Goal: Communication & Community: Answer question/provide support

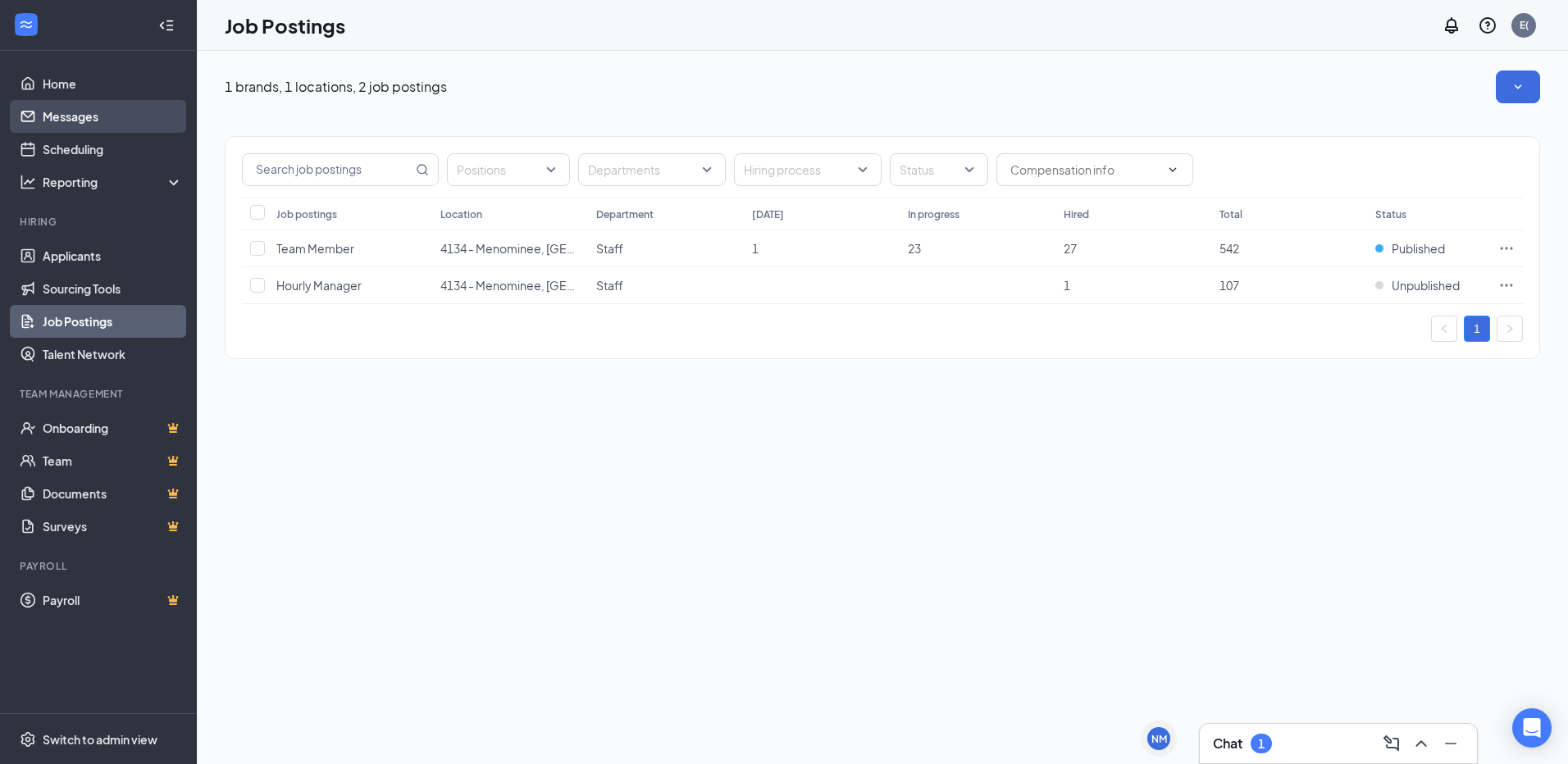
click at [104, 122] on link "Messages" at bounding box center [112, 116] width 140 height 33
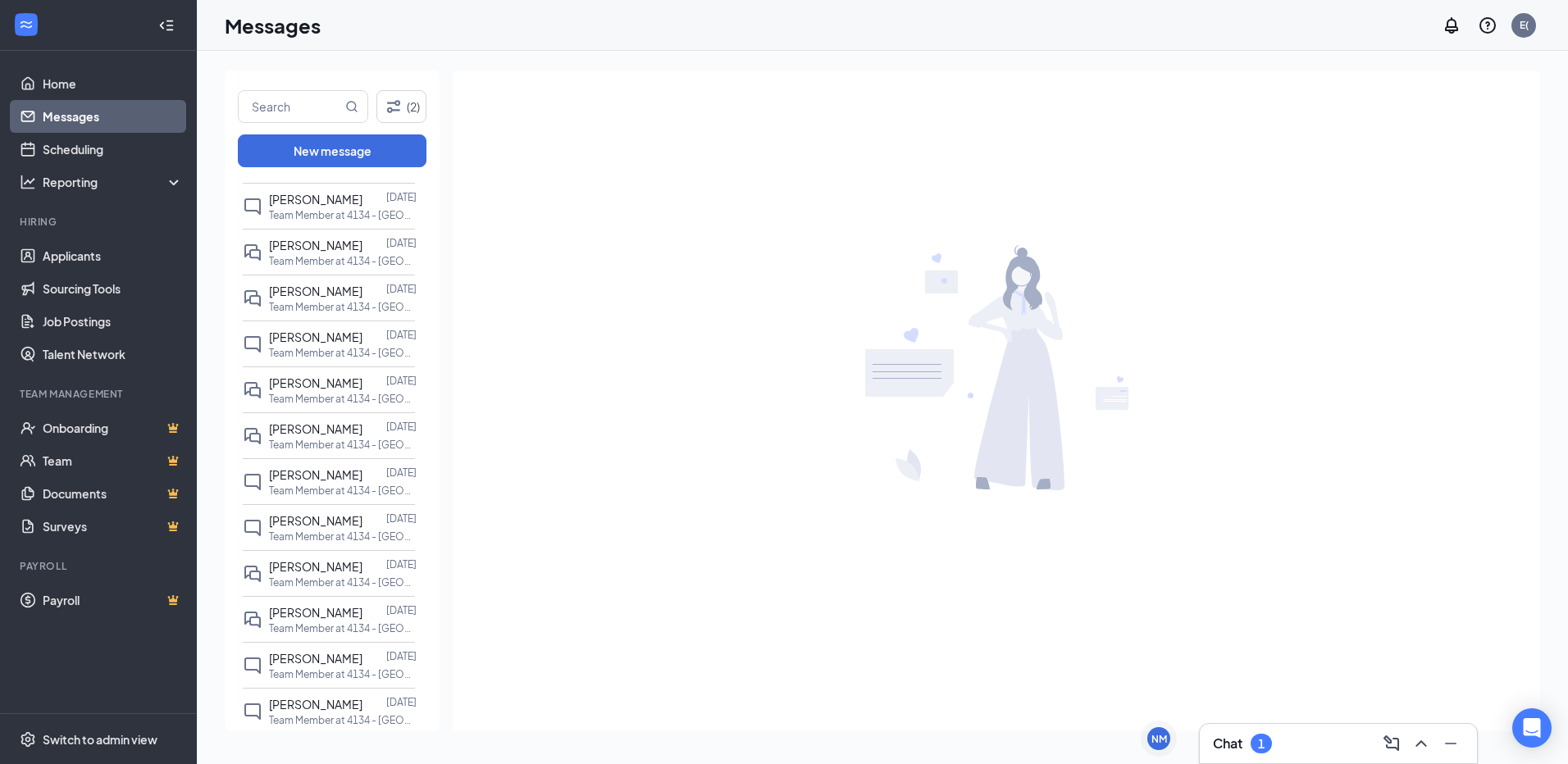
scroll to position [1230, 0]
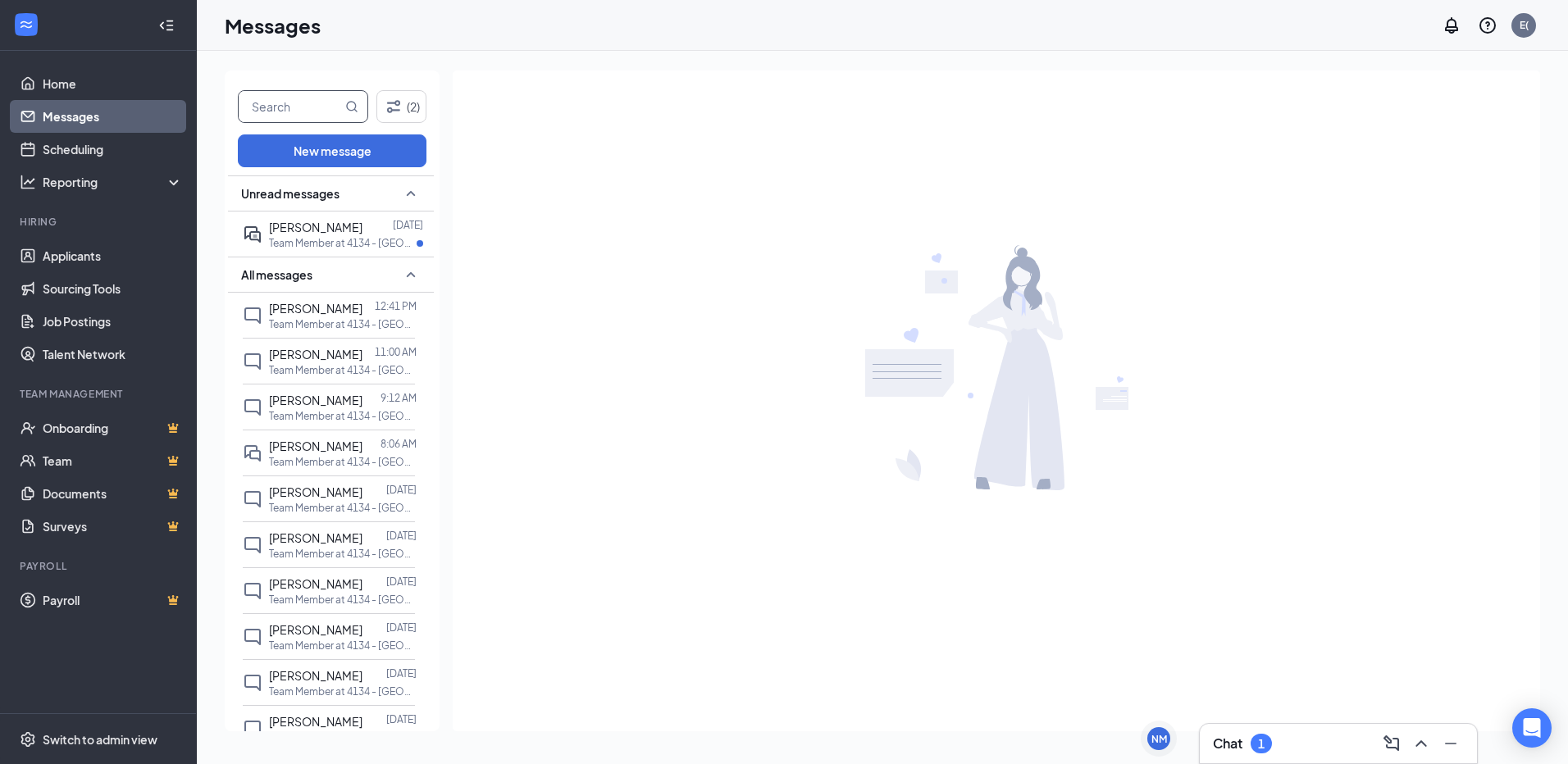
click at [289, 114] on input "text" at bounding box center [290, 107] width 103 height 31
click at [286, 103] on input "text" at bounding box center [290, 107] width 103 height 31
type input "[PERSON_NAME]"
click at [354, 103] on icon "MagnifyingGlass" at bounding box center [352, 106] width 10 height 10
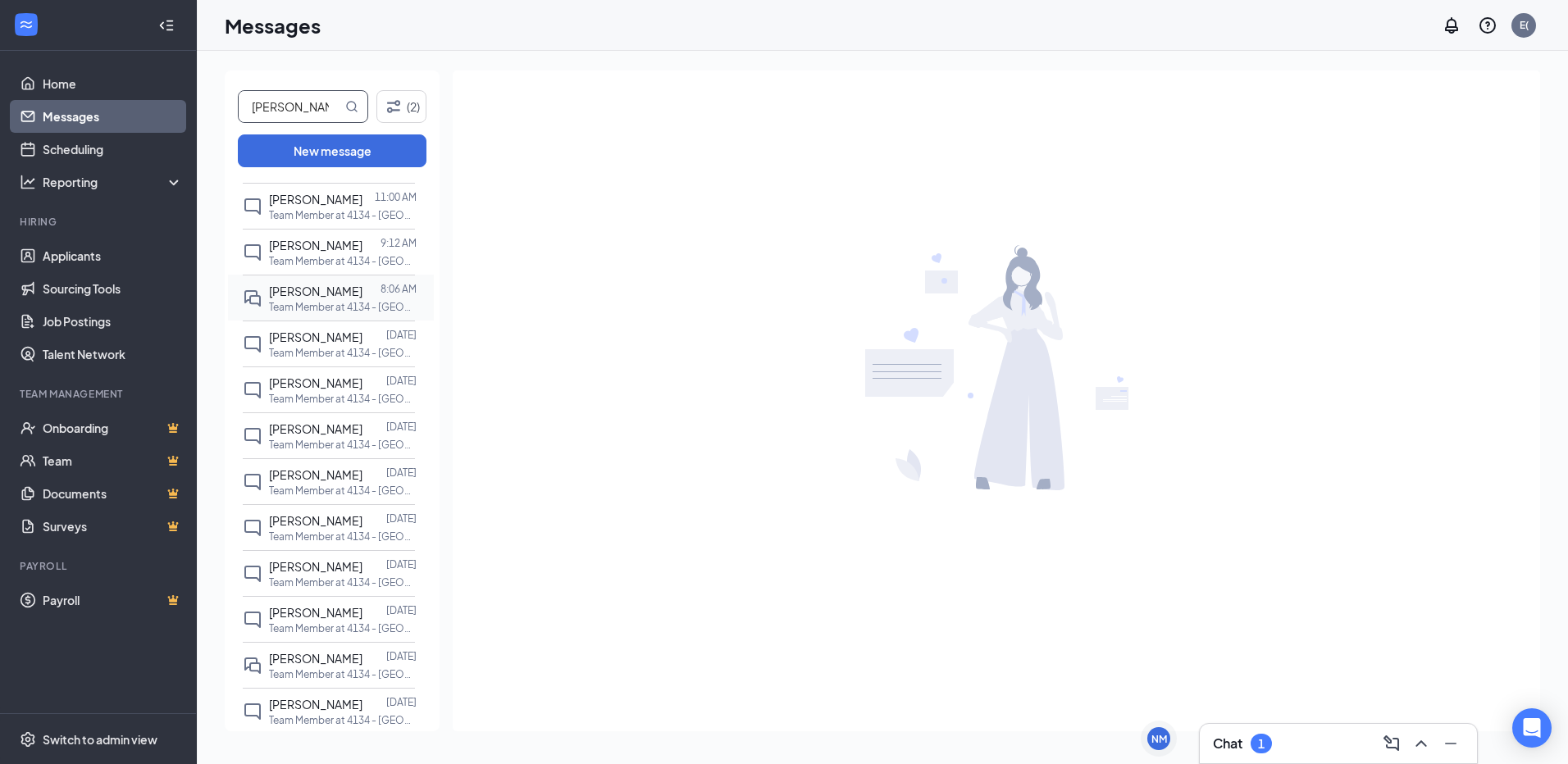
scroll to position [0, 0]
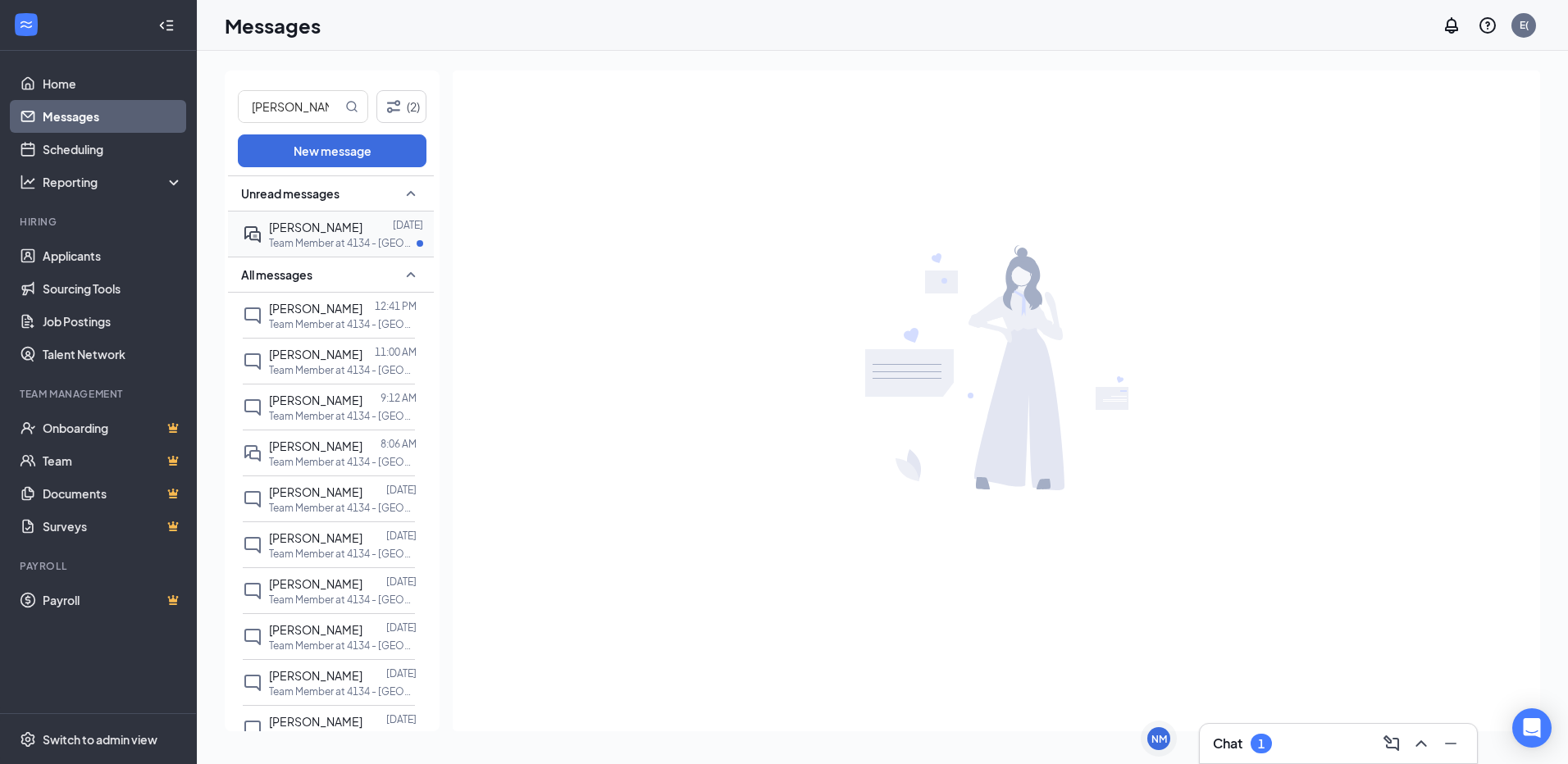
click at [312, 219] on div "[PERSON_NAME]" at bounding box center [316, 227] width 94 height 18
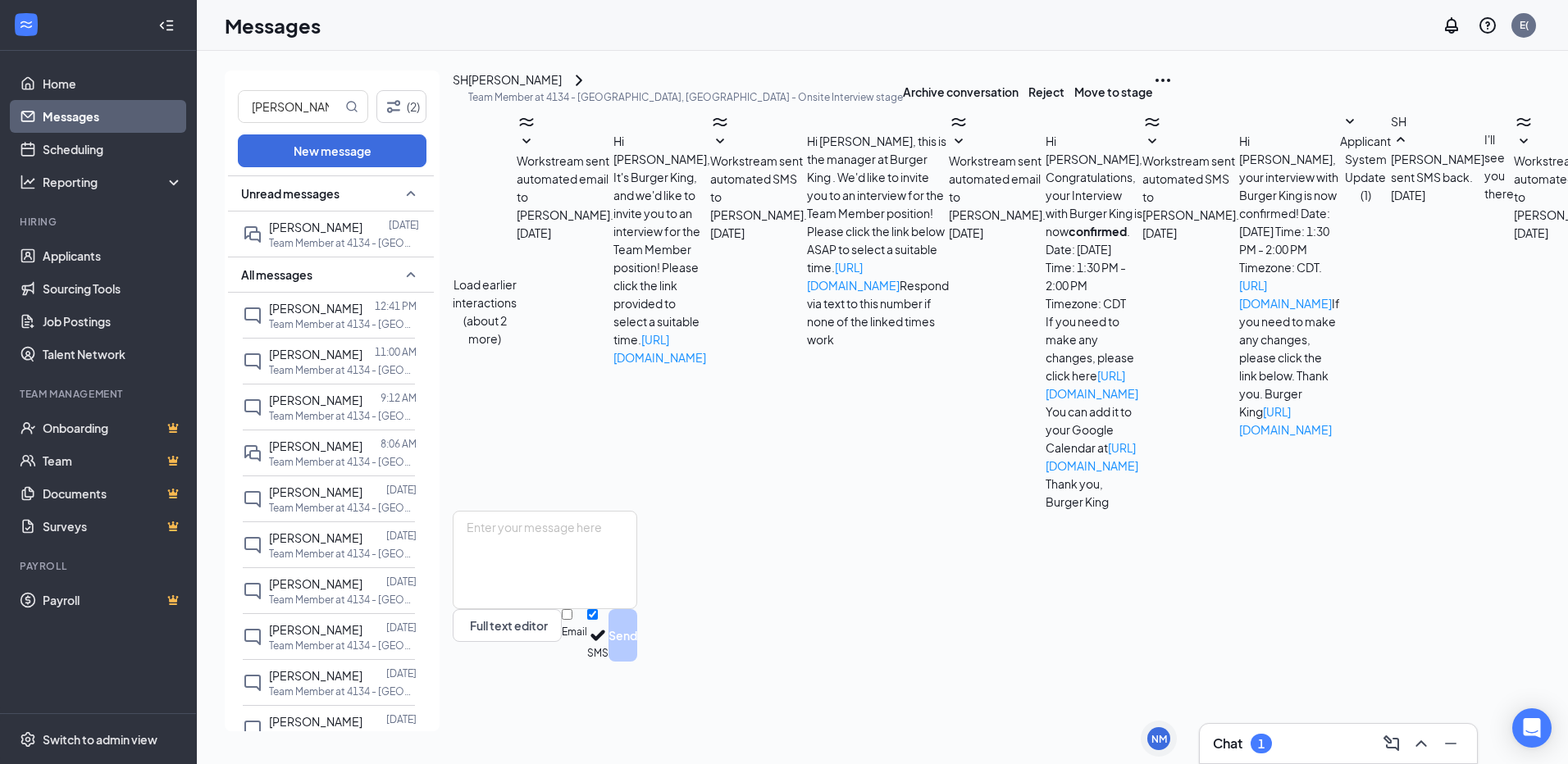
scroll to position [256, 0]
